Goal: Task Accomplishment & Management: Manage account settings

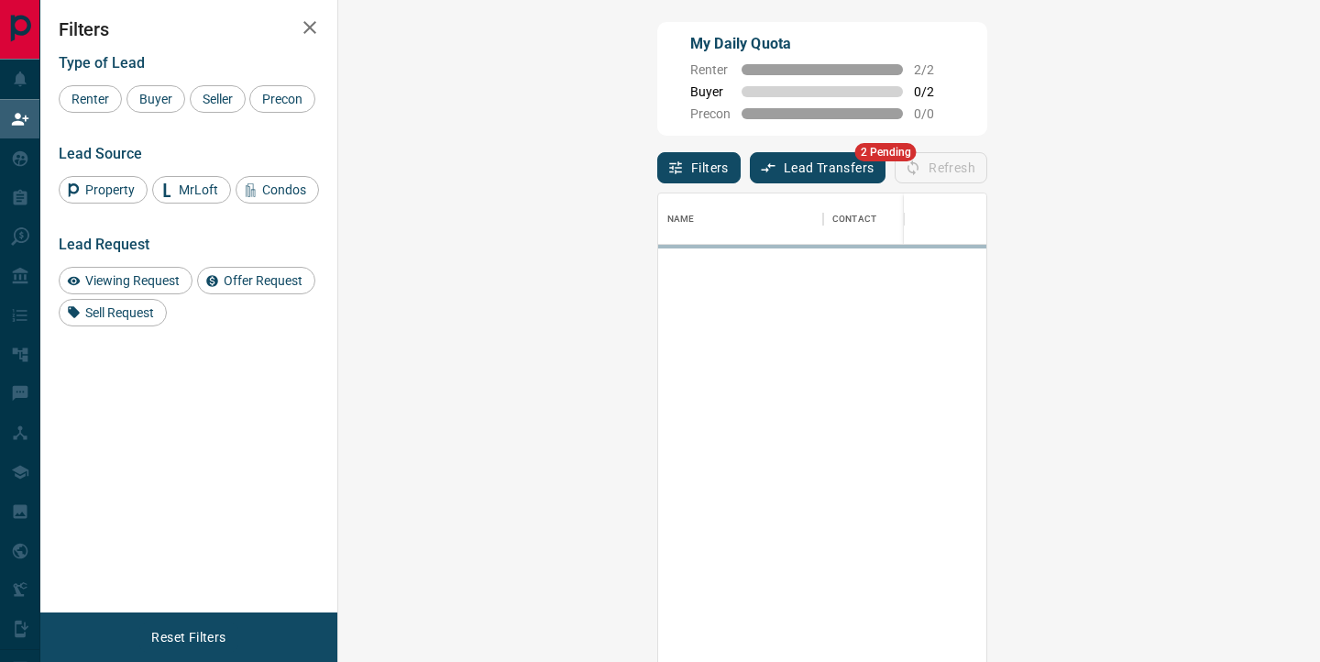
scroll to position [500, 942]
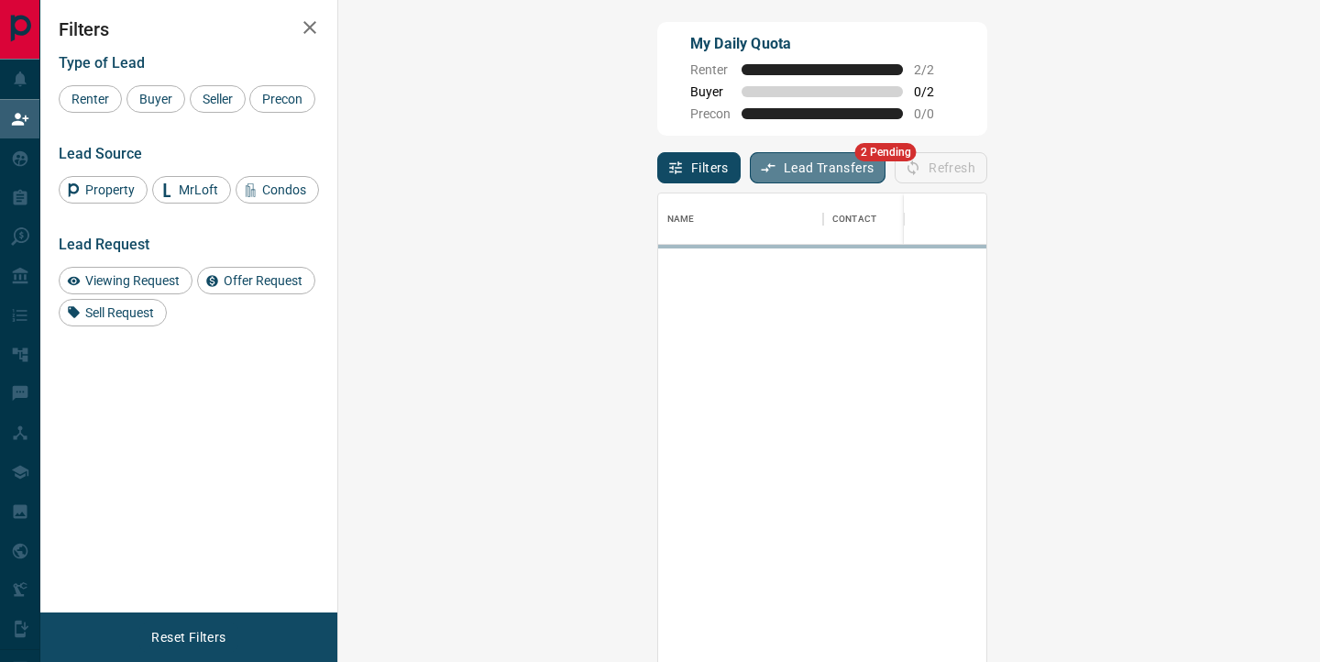
click at [750, 170] on button "Lead Transfers" at bounding box center [818, 167] width 137 height 31
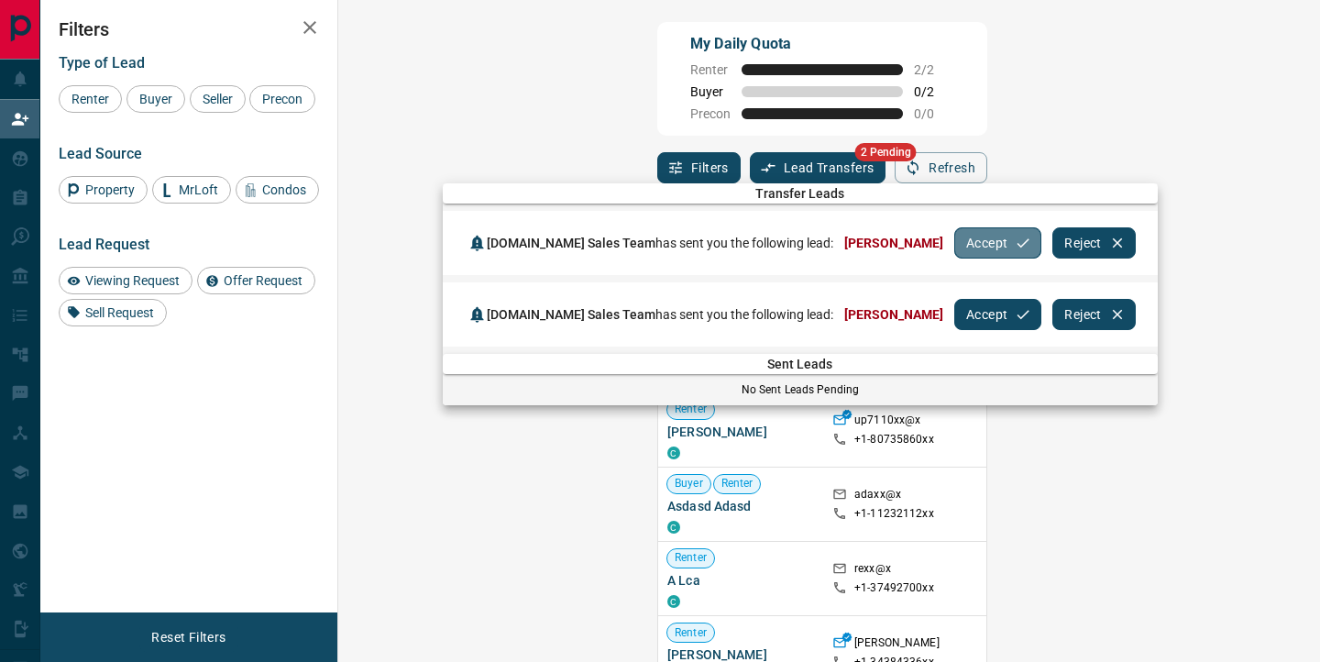
click at [954, 241] on button "Accept" at bounding box center [997, 242] width 87 height 31
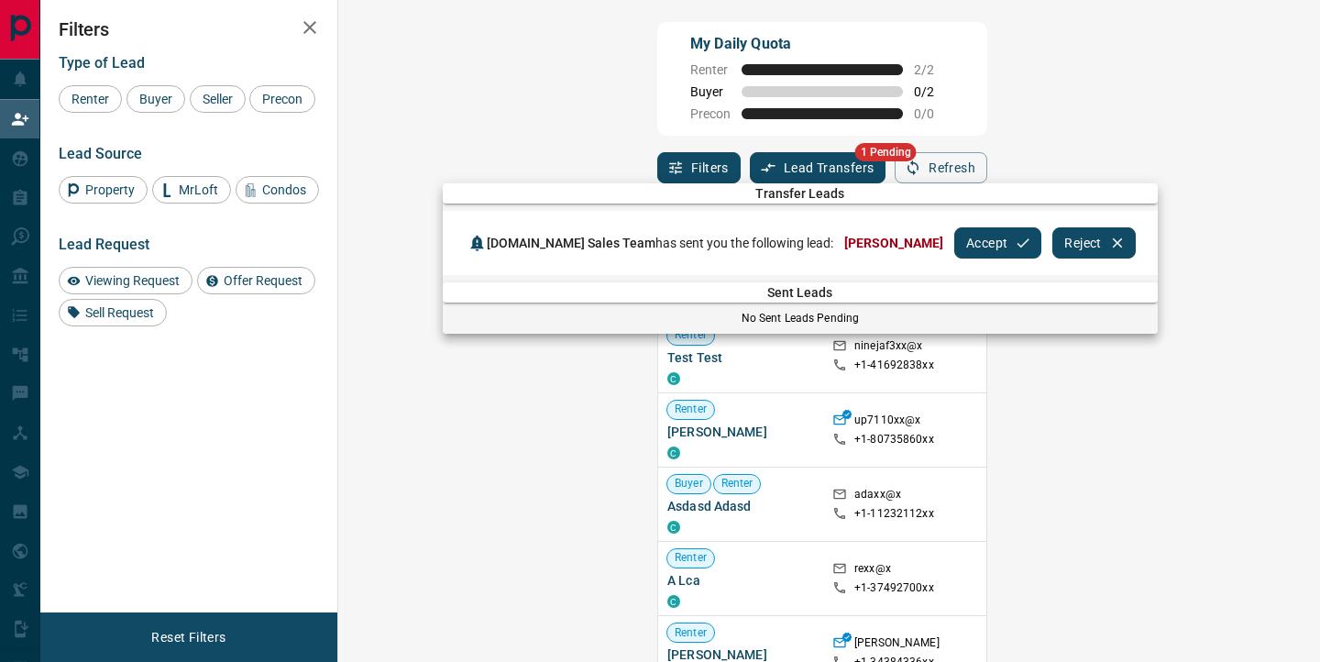
click at [954, 242] on button "Accept" at bounding box center [997, 242] width 87 height 31
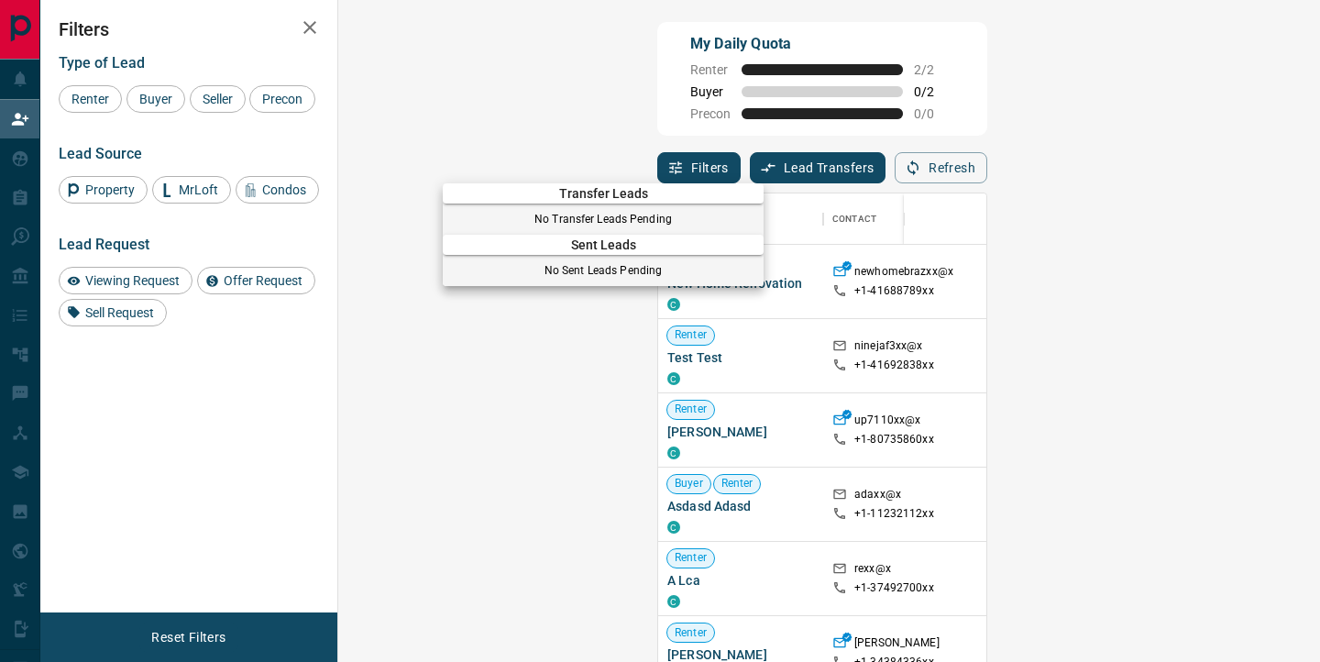
click at [24, 151] on div at bounding box center [660, 331] width 1320 height 662
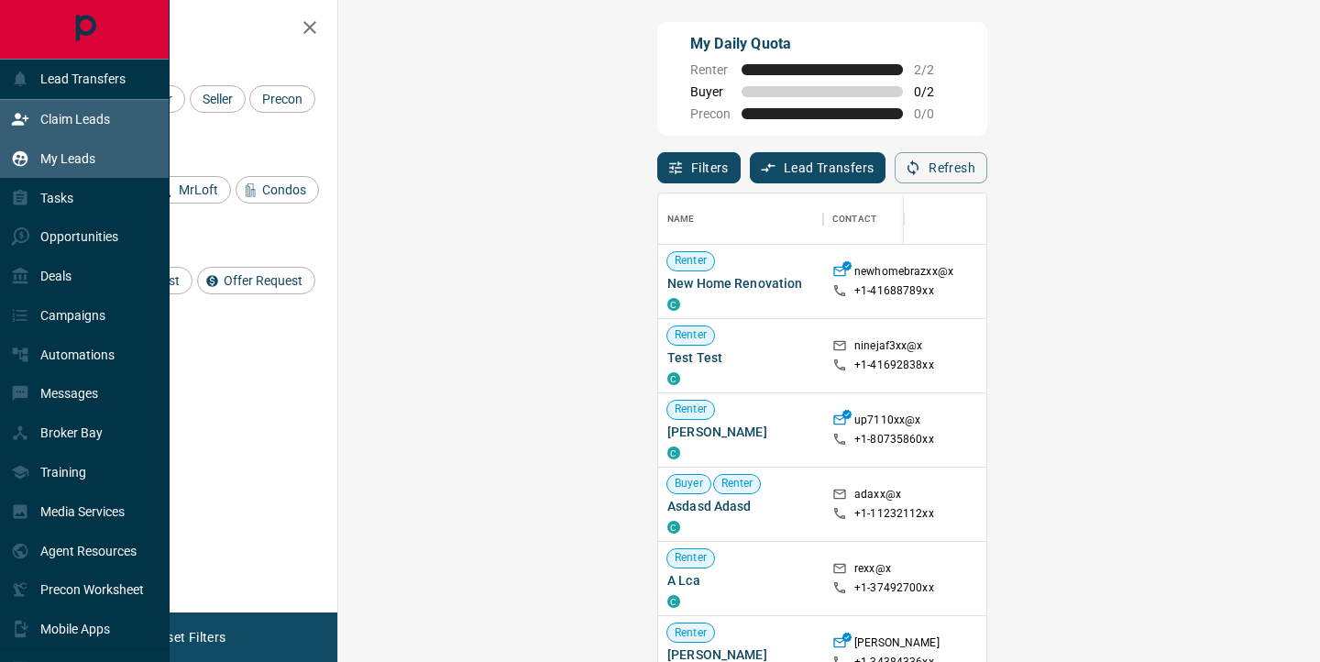
click at [17, 163] on icon at bounding box center [20, 158] width 18 height 18
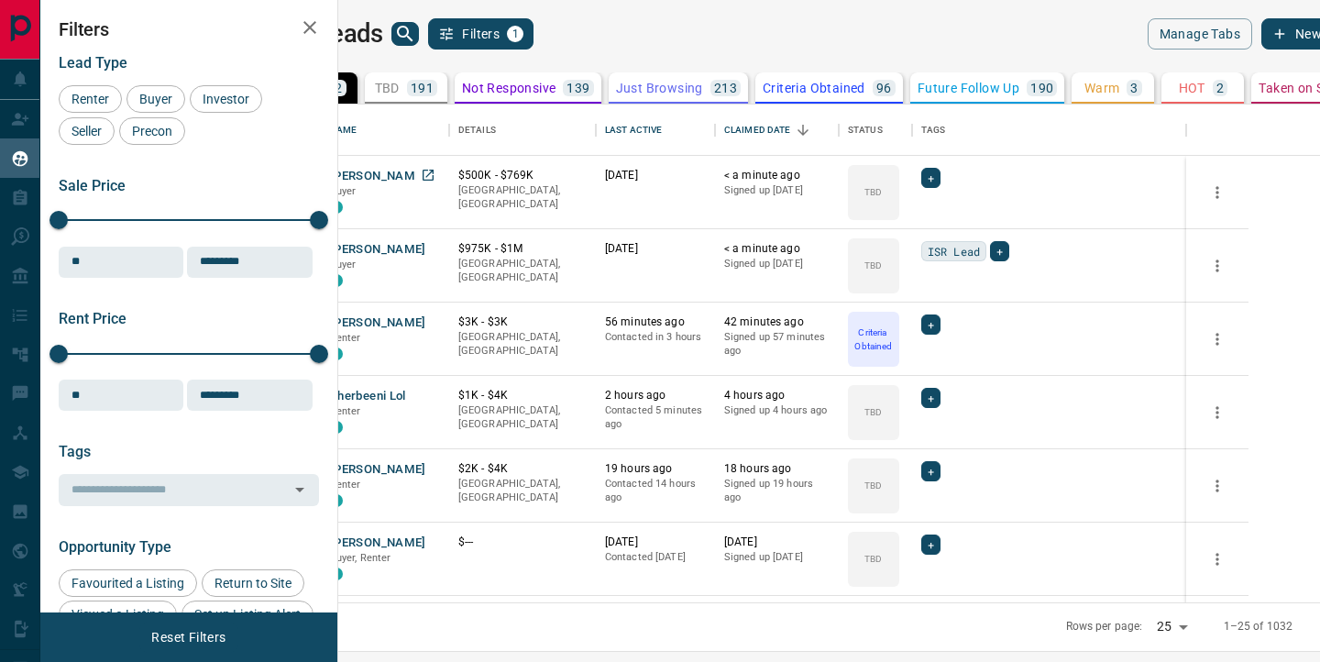
scroll to position [498, 973]
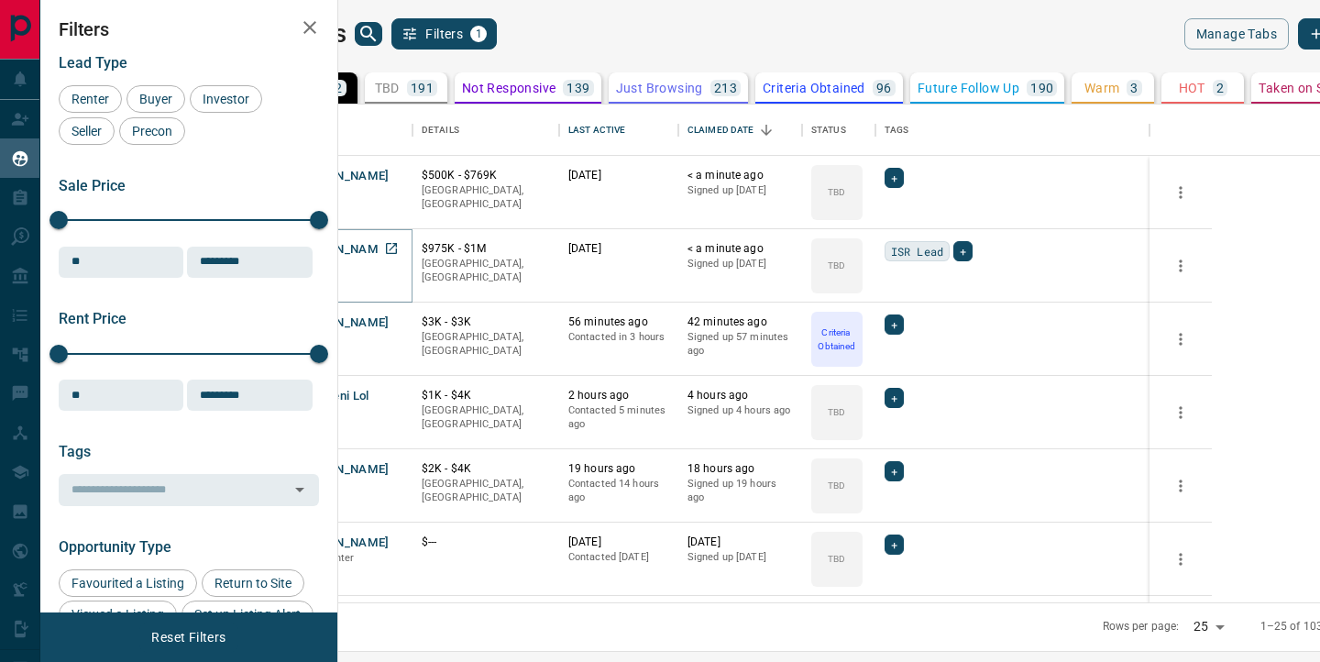
click at [390, 251] on button "[PERSON_NAME]" at bounding box center [341, 249] width 96 height 17
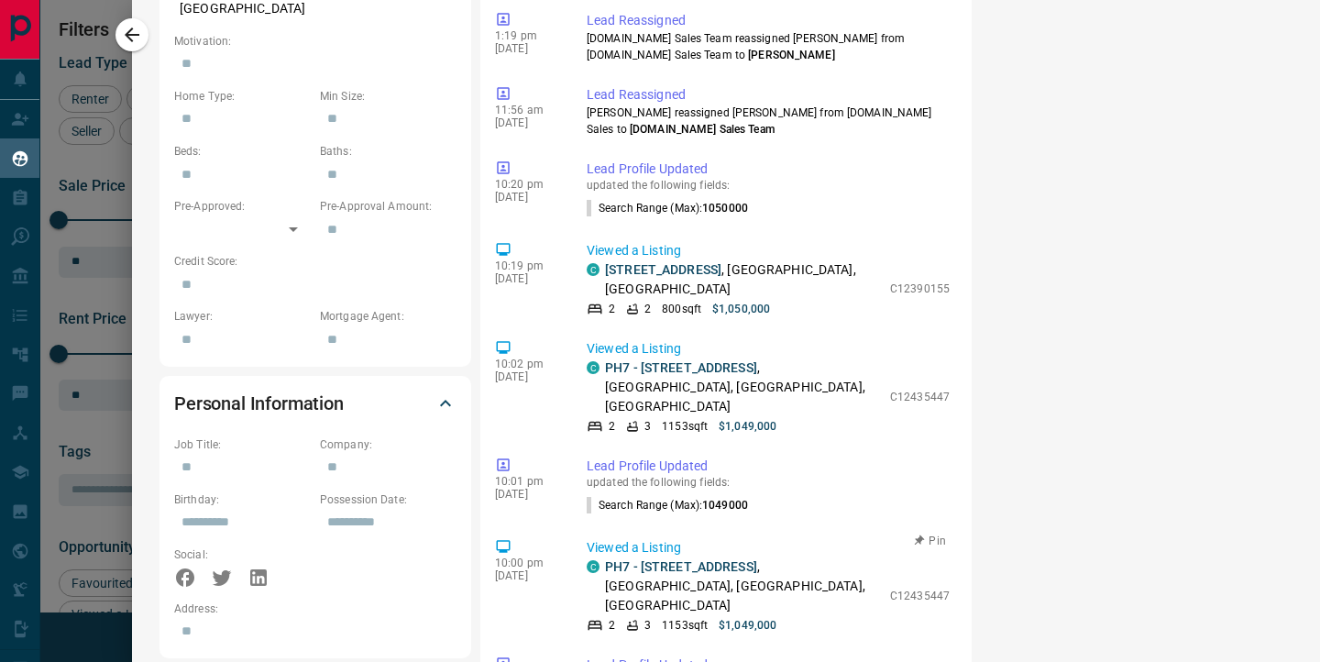
scroll to position [0, 0]
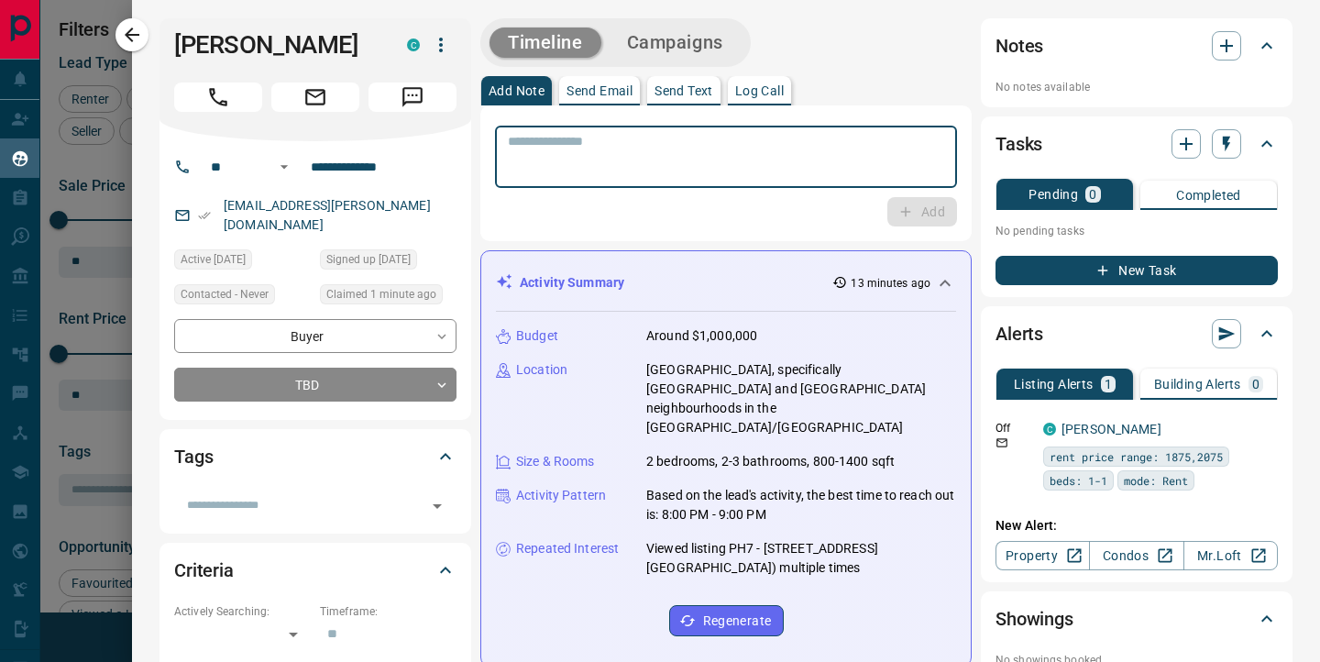
click at [588, 159] on textarea at bounding box center [726, 157] width 436 height 47
click at [759, 155] on textarea "To enrich screen reader interactions, please activate Accessibility in Grammarl…" at bounding box center [726, 157] width 436 height 47
type textarea "*********"
click at [922, 213] on button "Add" at bounding box center [922, 211] width 70 height 29
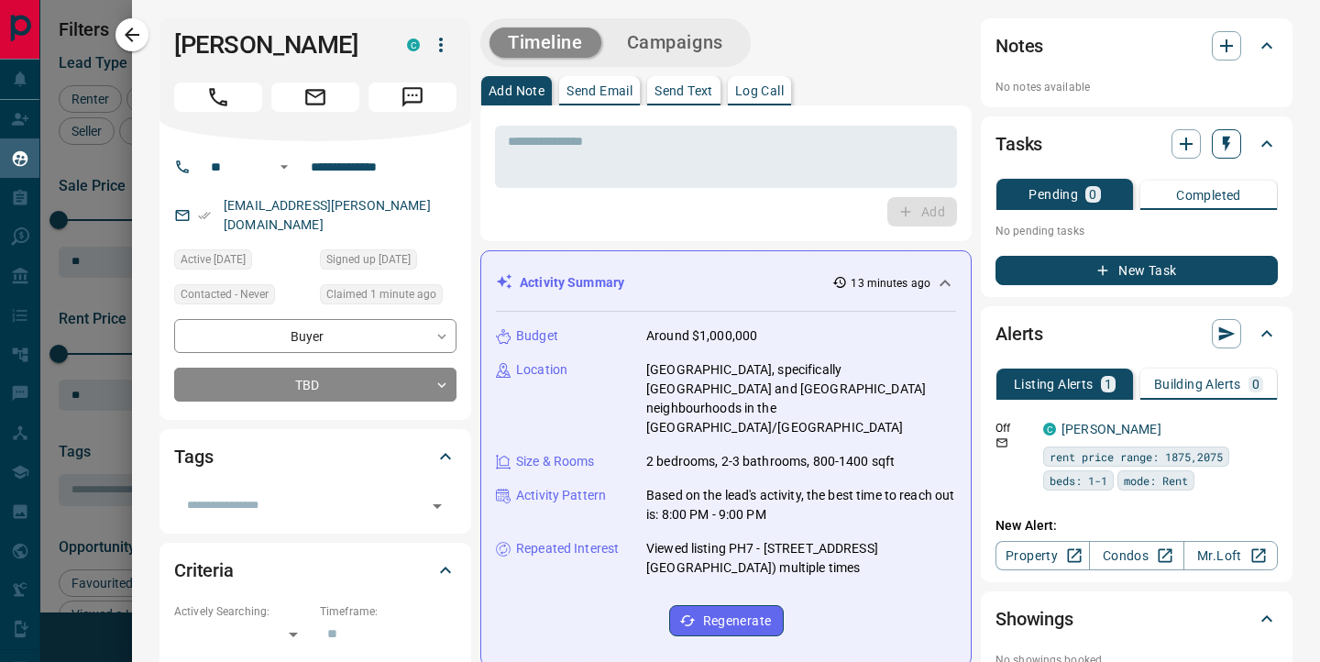
click at [1234, 143] on icon "button" at bounding box center [1226, 144] width 18 height 18
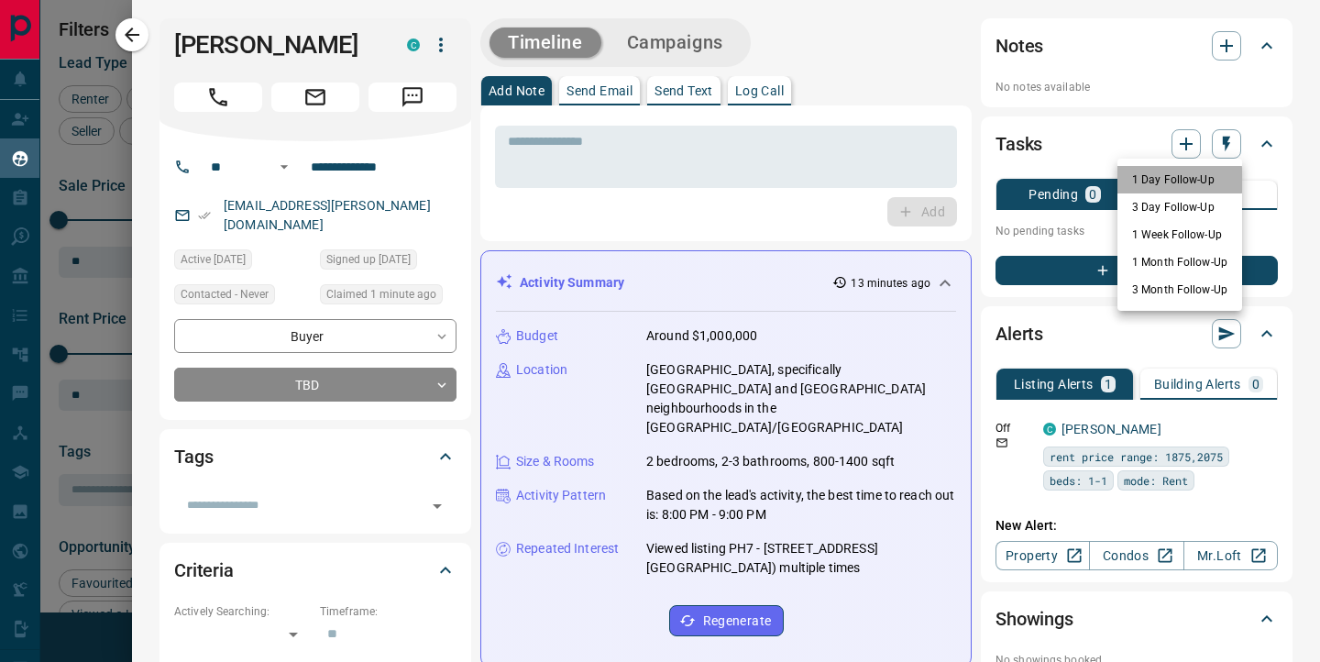
click at [1156, 180] on li "1 Day Follow-Up" at bounding box center [1179, 179] width 125 height 27
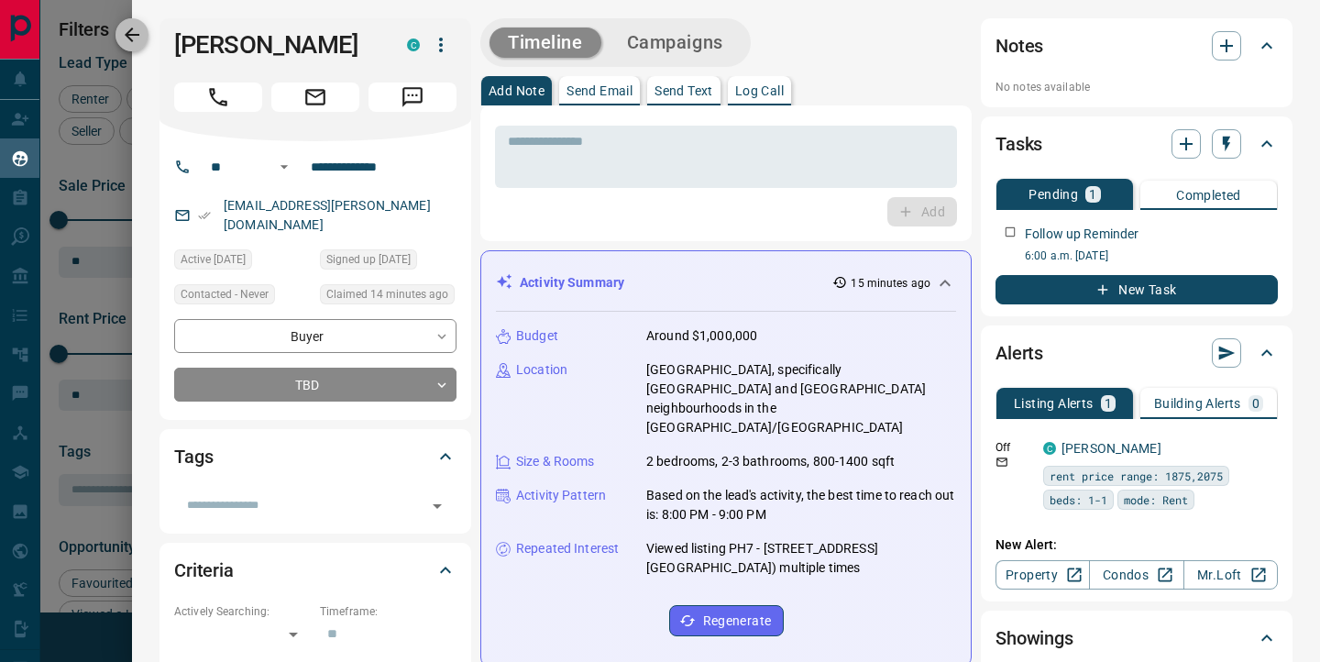
click at [133, 33] on icon "button" at bounding box center [132, 35] width 22 height 22
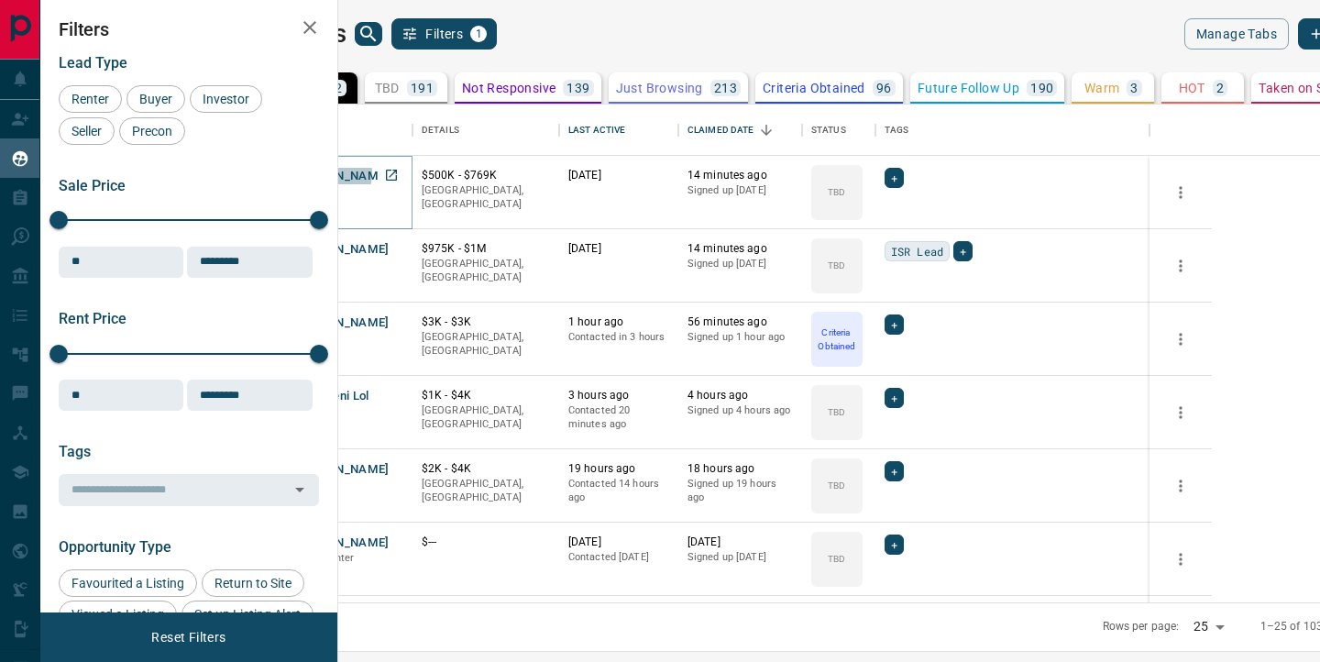
click at [390, 171] on button "[PERSON_NAME]" at bounding box center [341, 176] width 96 height 17
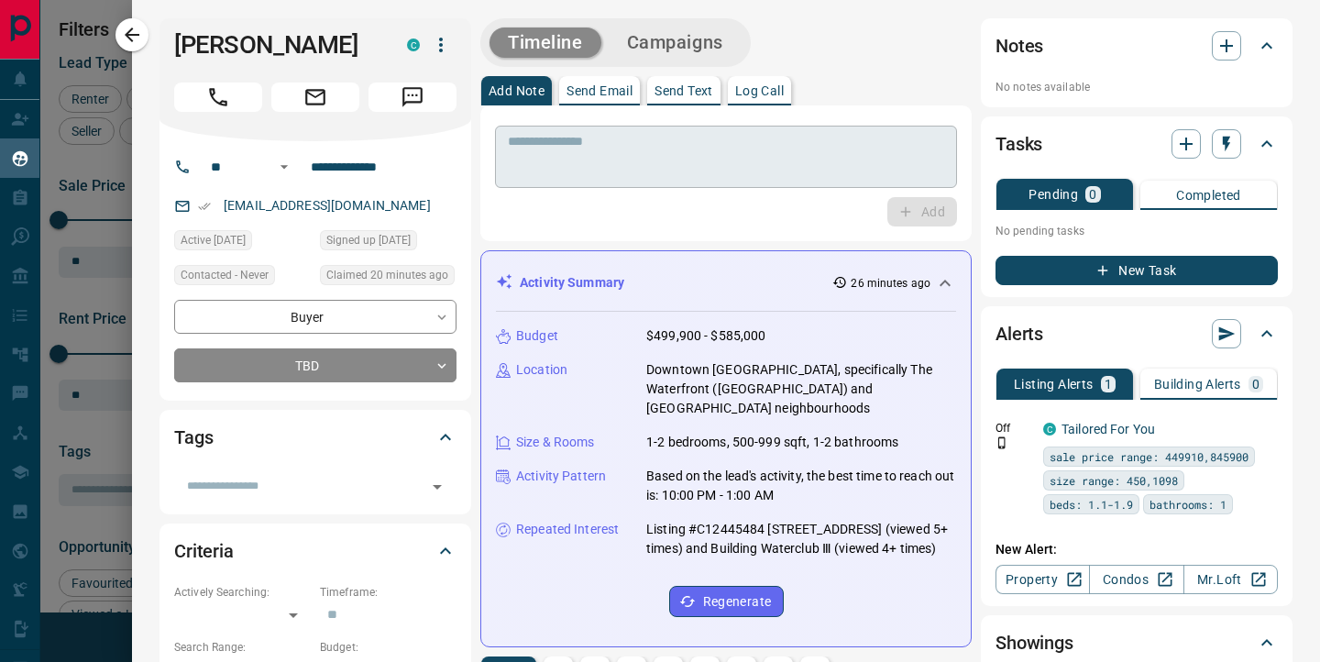
click at [695, 148] on textarea at bounding box center [726, 157] width 436 height 47
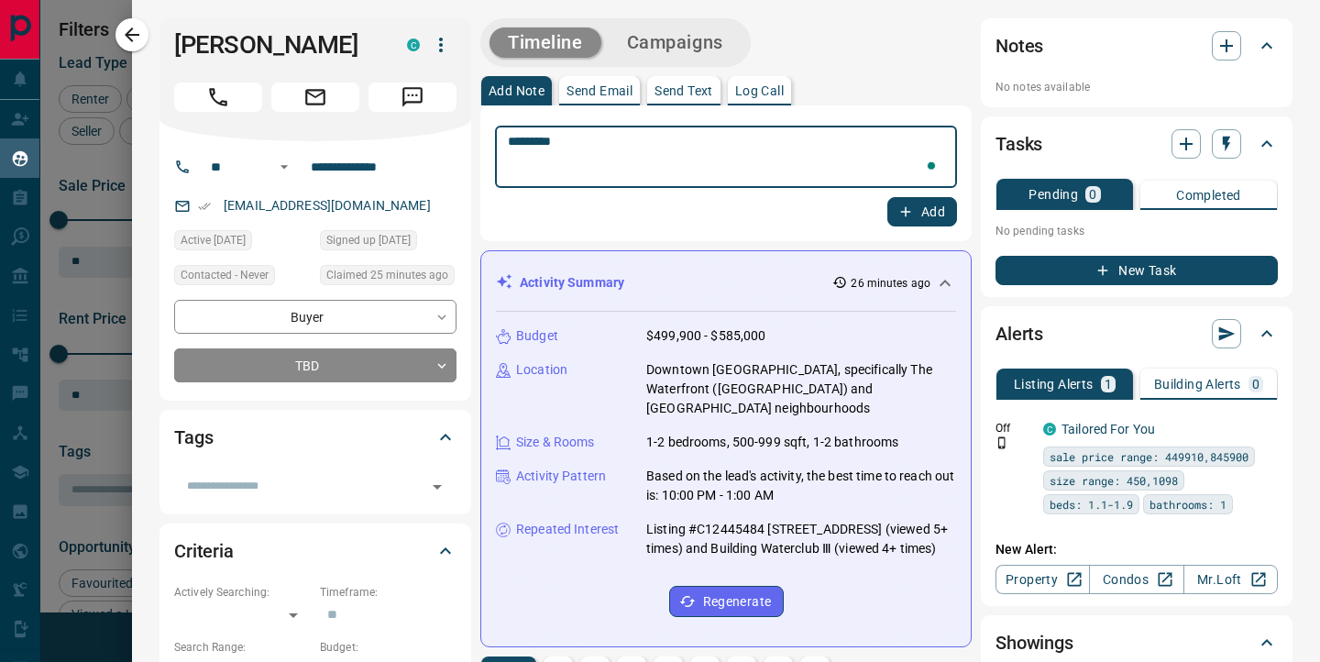
type textarea "*********"
click at [926, 204] on button "Add" at bounding box center [922, 211] width 70 height 29
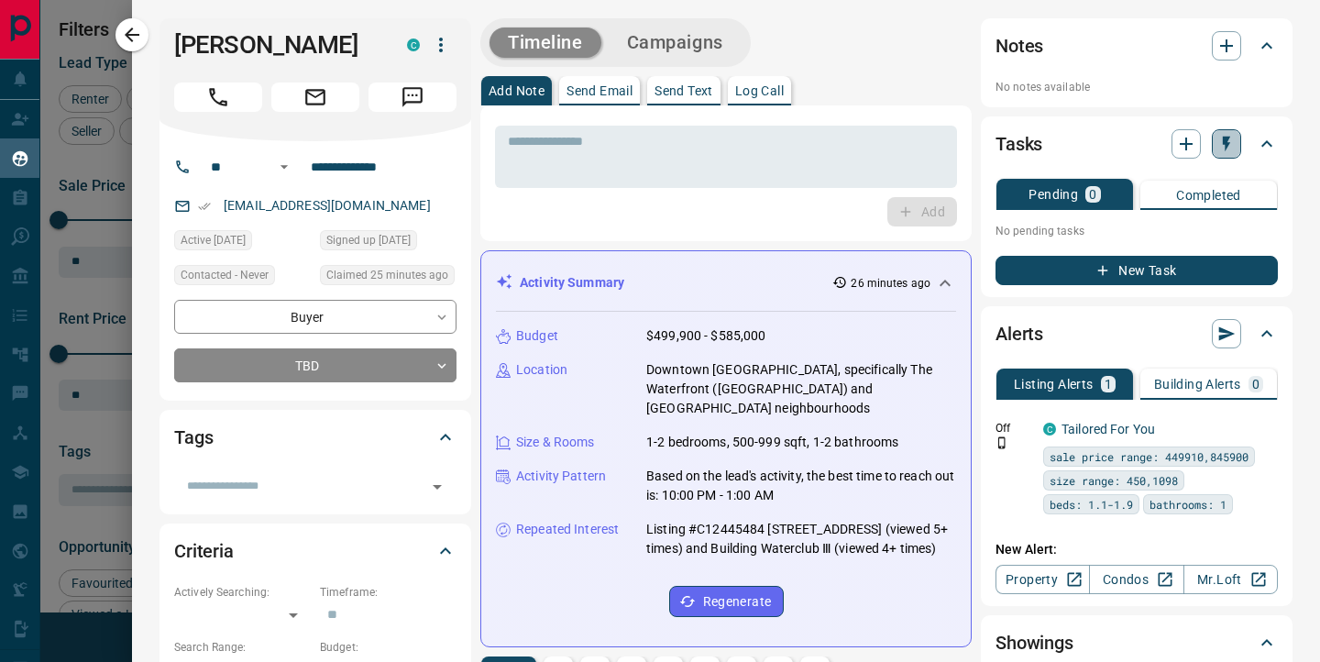
click at [1223, 146] on icon "button" at bounding box center [1226, 144] width 18 height 18
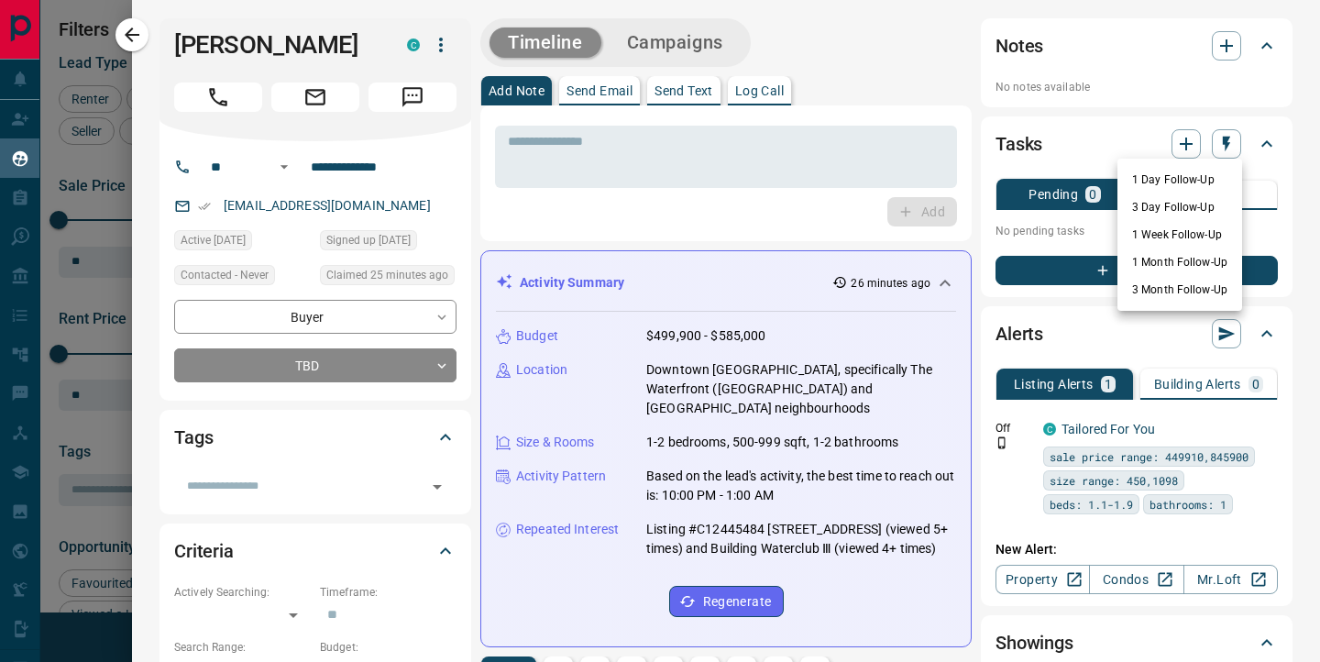
click at [1179, 181] on li "1 Day Follow-Up" at bounding box center [1179, 179] width 125 height 27
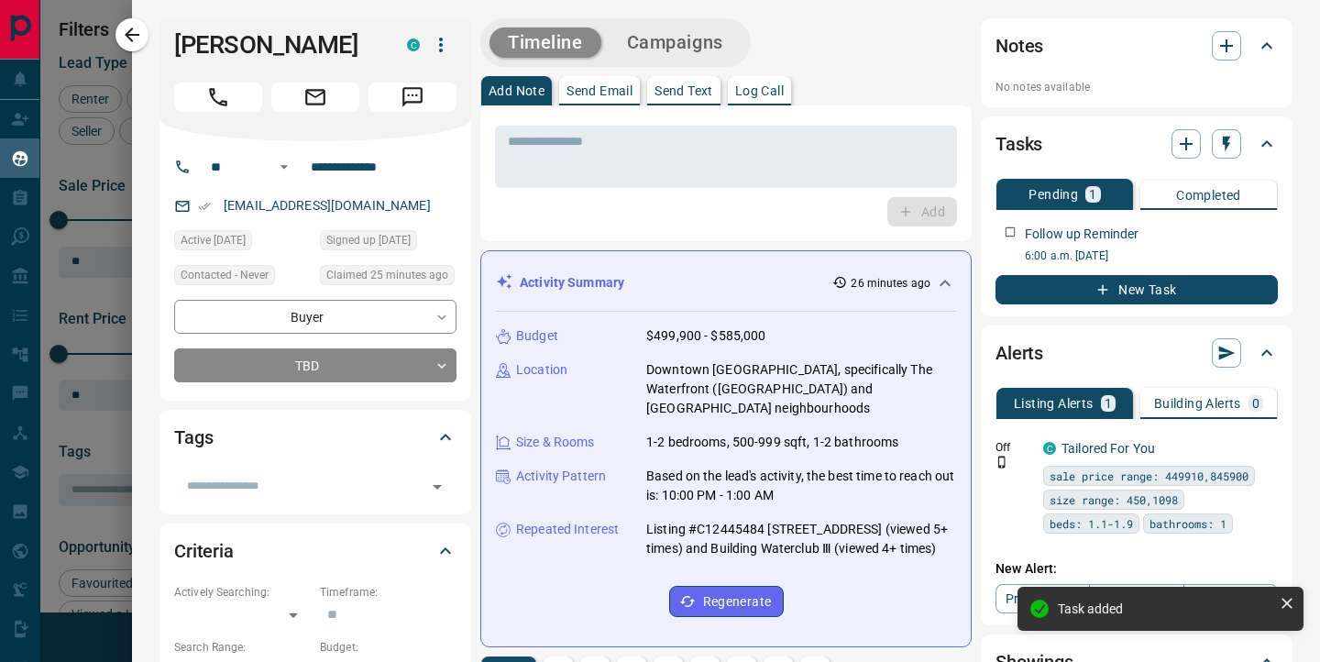
click at [133, 36] on icon "button" at bounding box center [132, 35] width 22 height 22
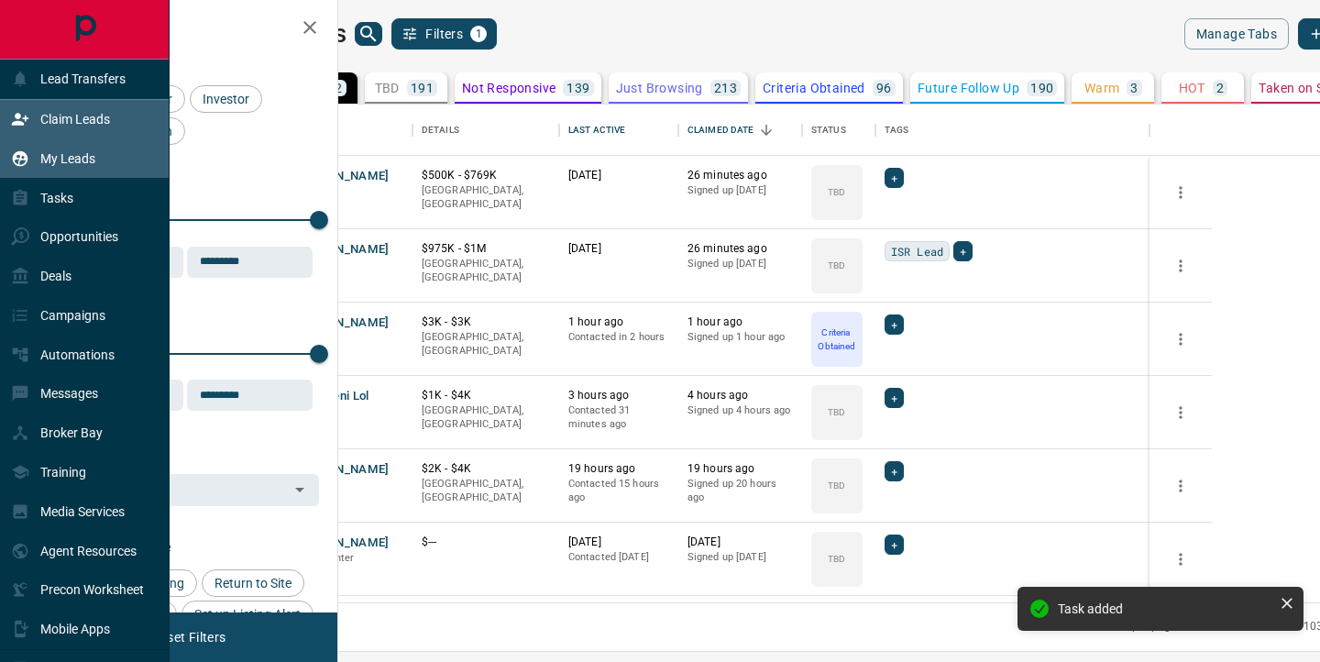
click at [17, 120] on icon at bounding box center [20, 119] width 16 height 12
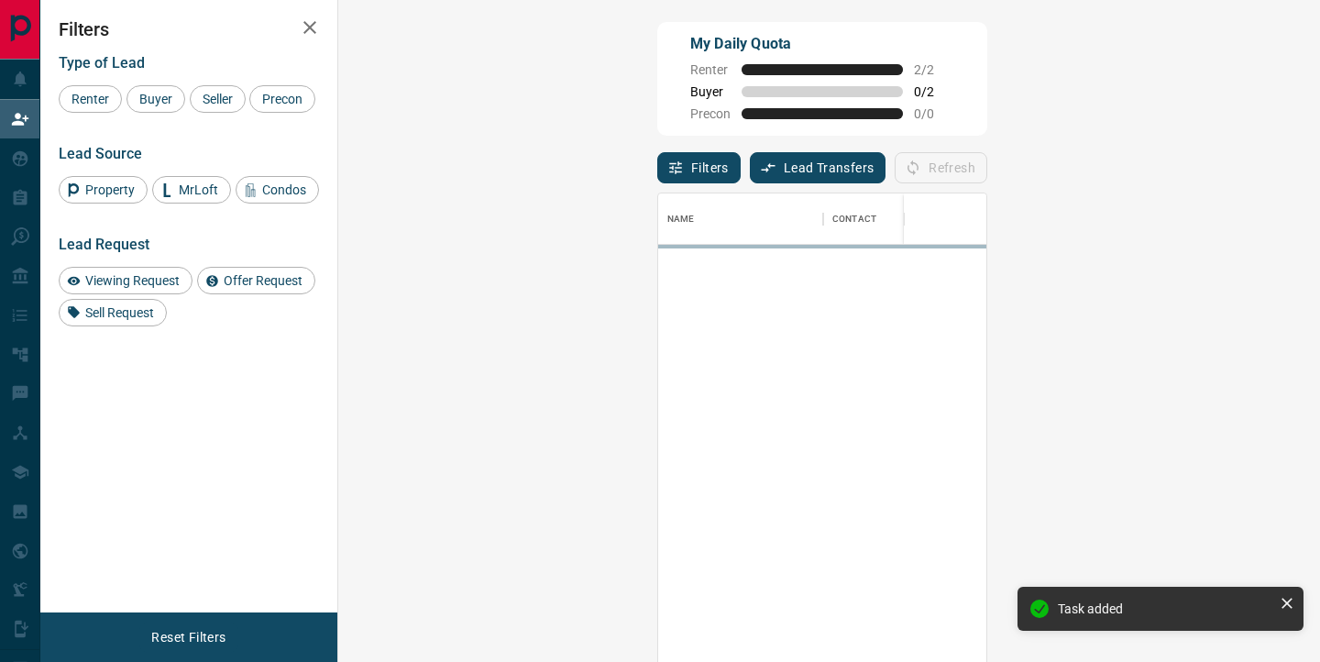
scroll to position [500, 942]
